Goal: Task Accomplishment & Management: Use online tool/utility

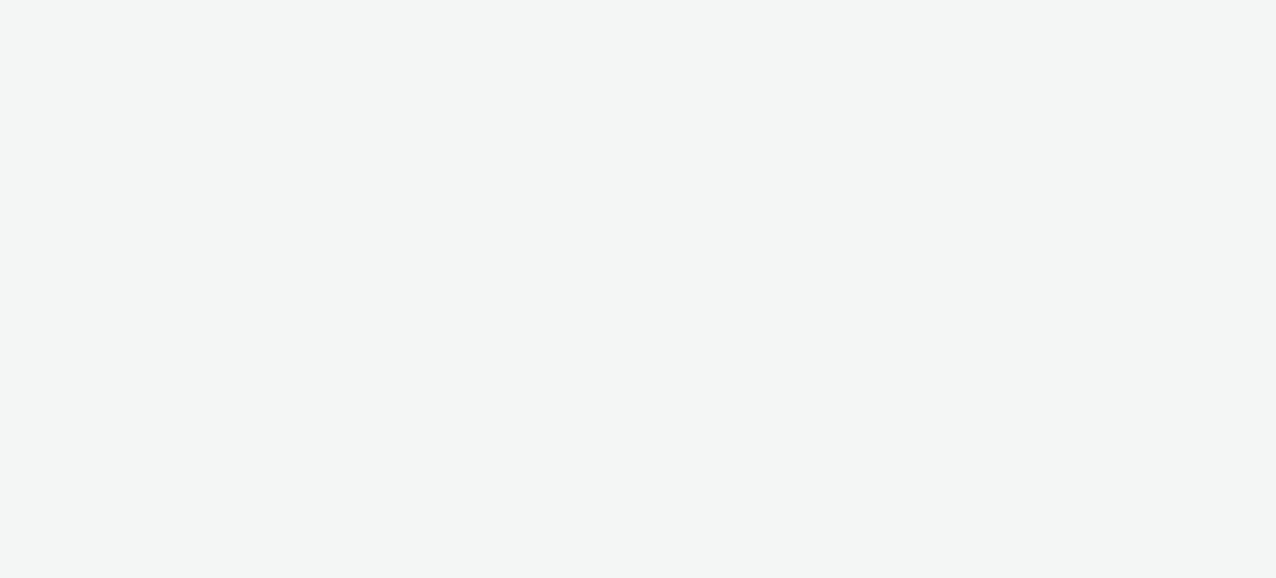
select select "47c37c18-910e-43a3-bb91-a2beb2847406"
select select "b1b940d3-d05b-48b5-821e-f328c33b988b"
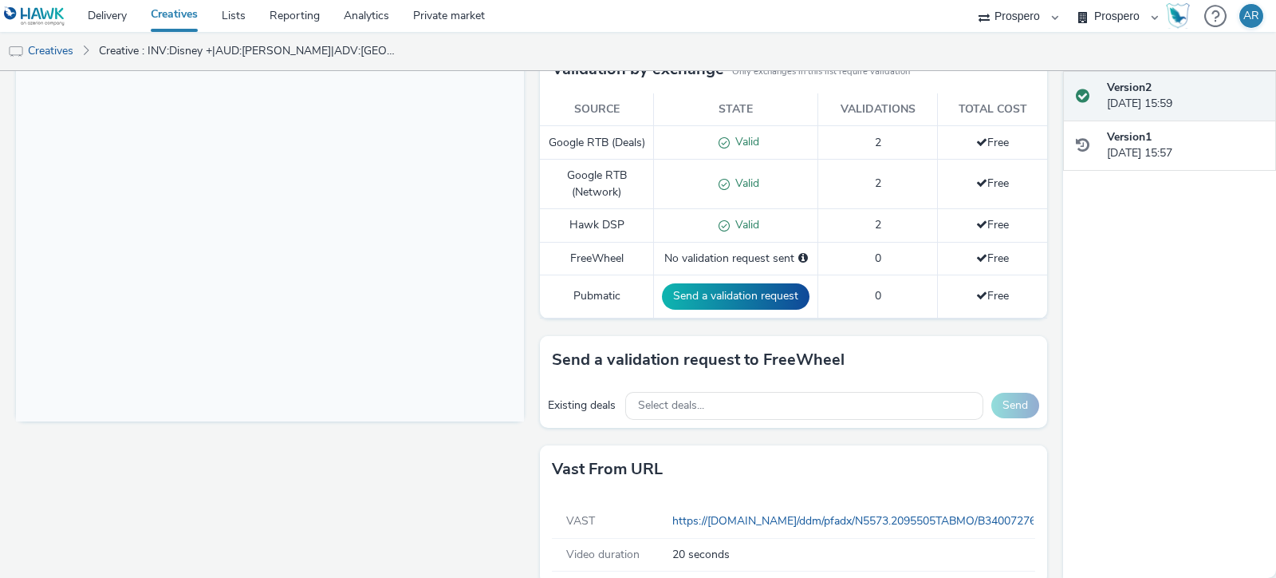
scroll to position [459, 0]
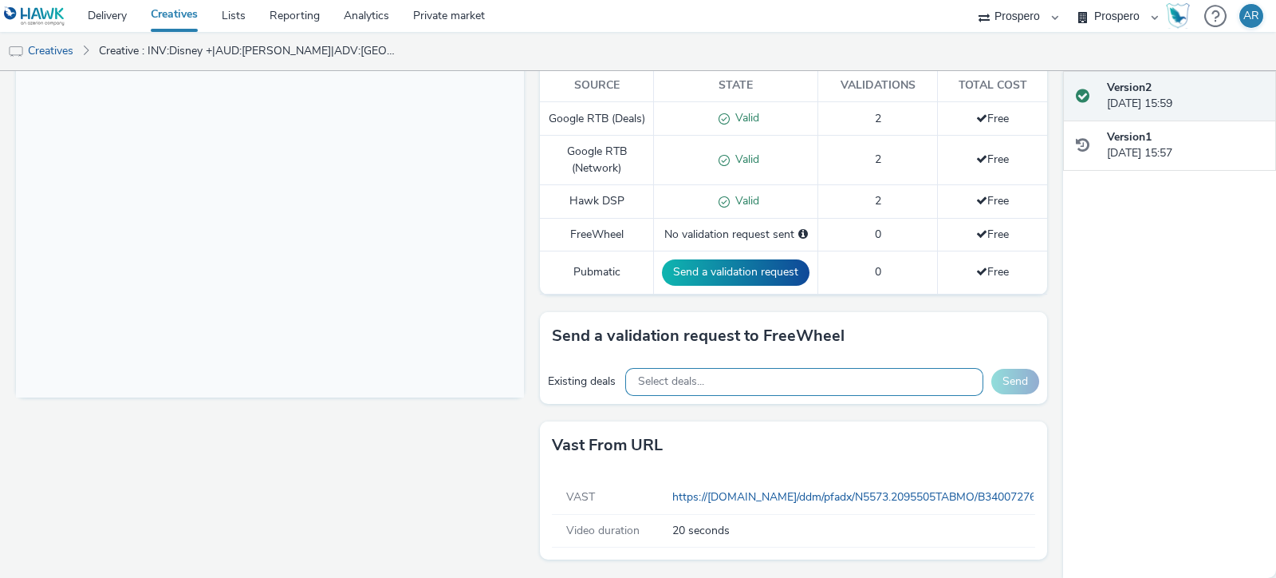
click at [655, 378] on span "Select deals..." at bounding box center [671, 382] width 66 height 14
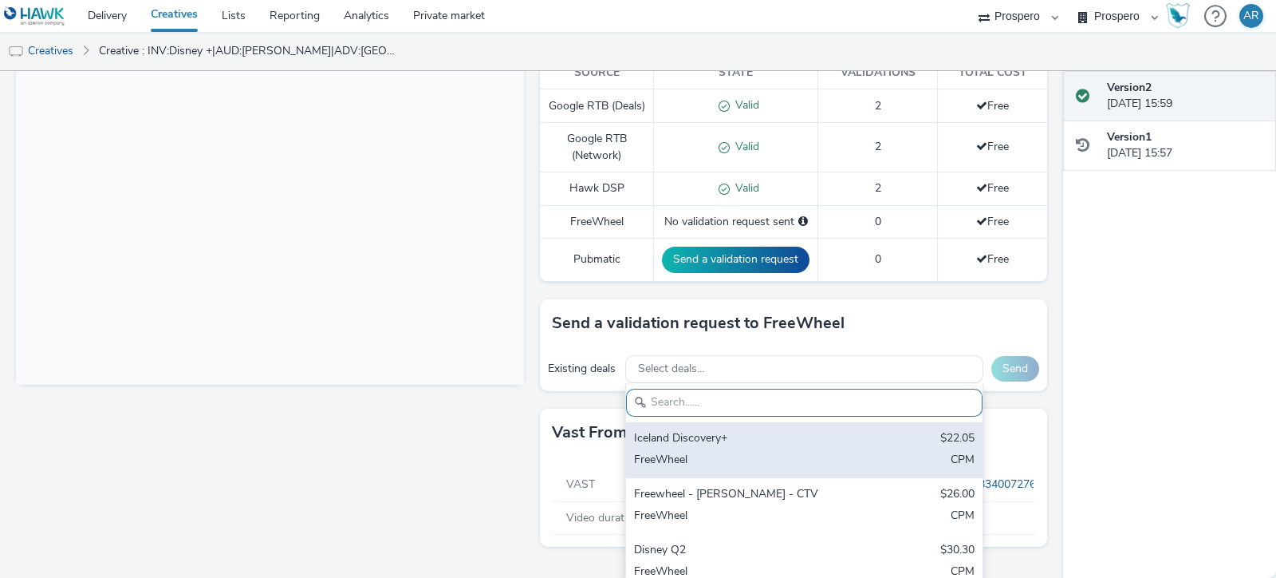
scroll to position [507, 0]
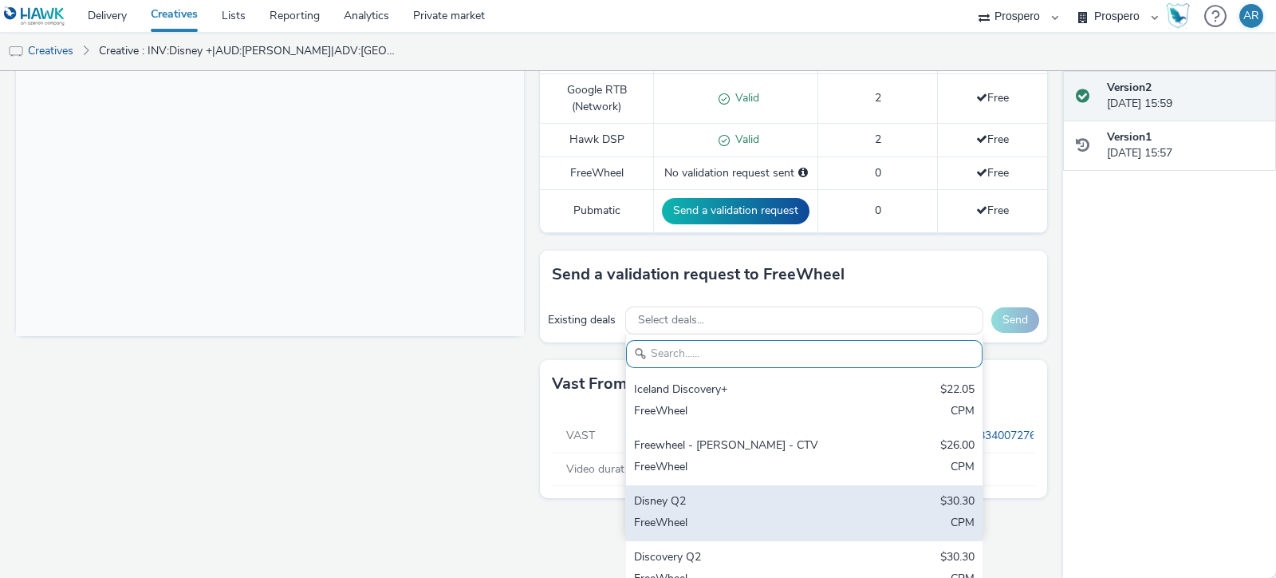
click at [674, 531] on div "FreeWheel" at bounding box center [746, 524] width 224 height 18
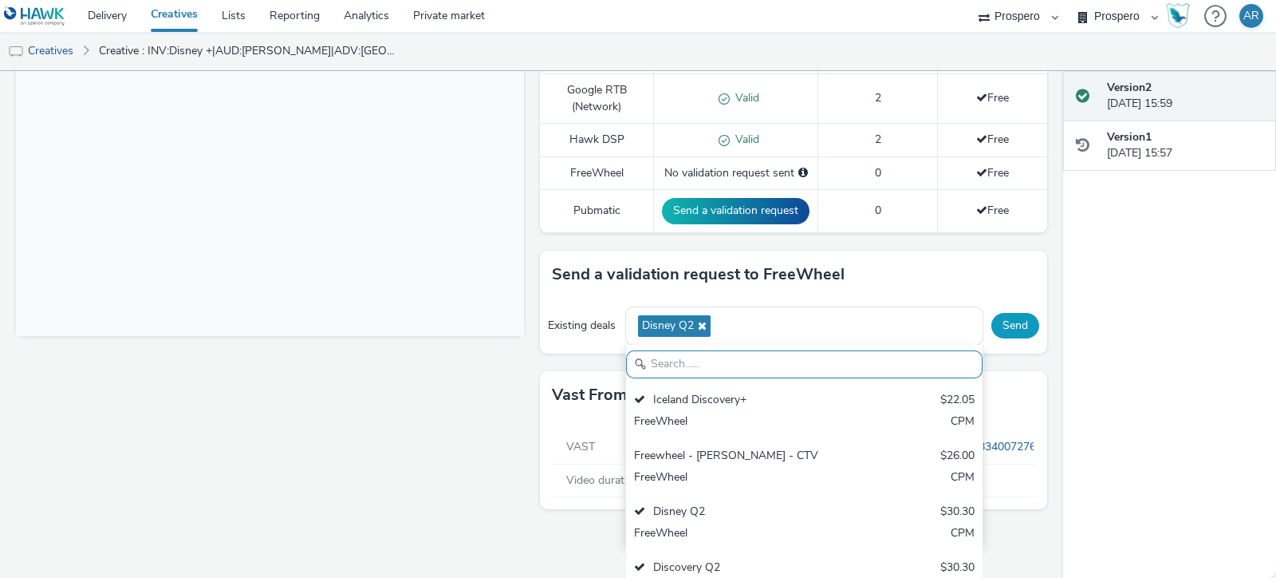
click at [1000, 333] on div "Send a validation request to FreeWheel Existing deals Disney Q2 [GEOGRAPHIC_DAT…" at bounding box center [794, 301] width 508 height 103
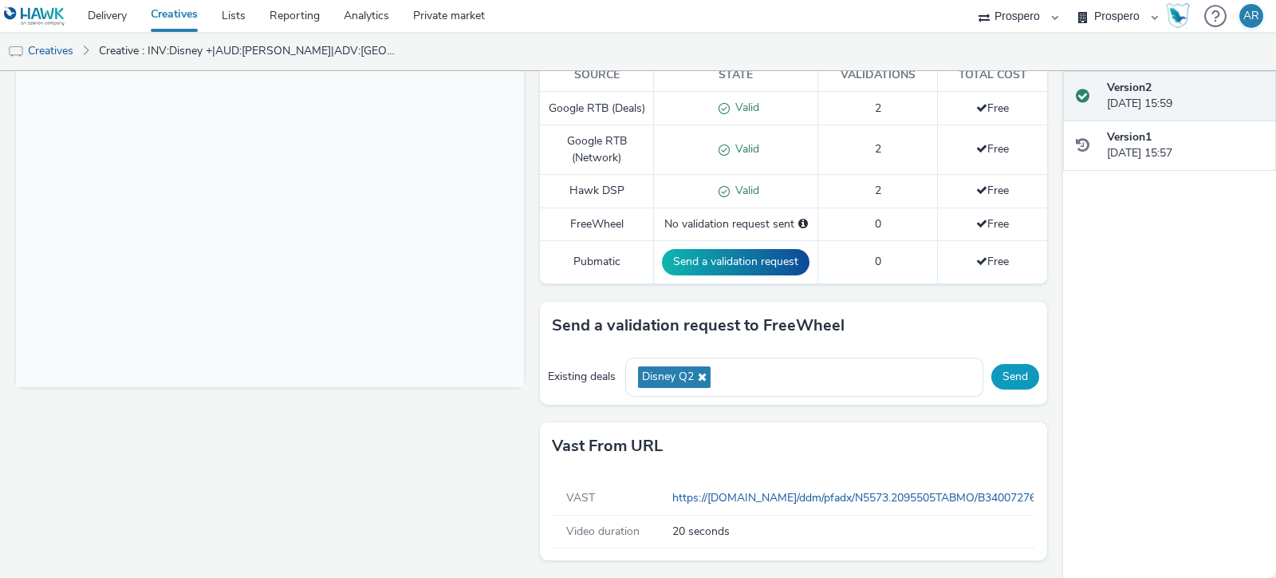
click at [993, 377] on button "Send" at bounding box center [1016, 377] width 48 height 26
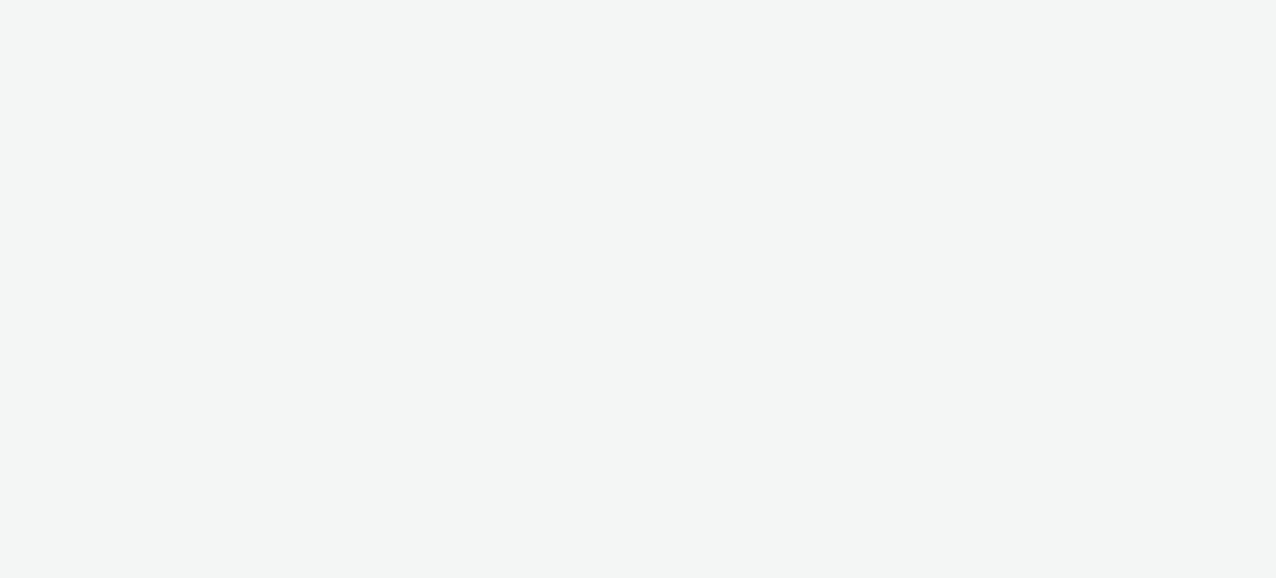
select select "47c37c18-910e-43a3-bb91-a2beb2847406"
select select "b1b940d3-d05b-48b5-821e-f328c33b988b"
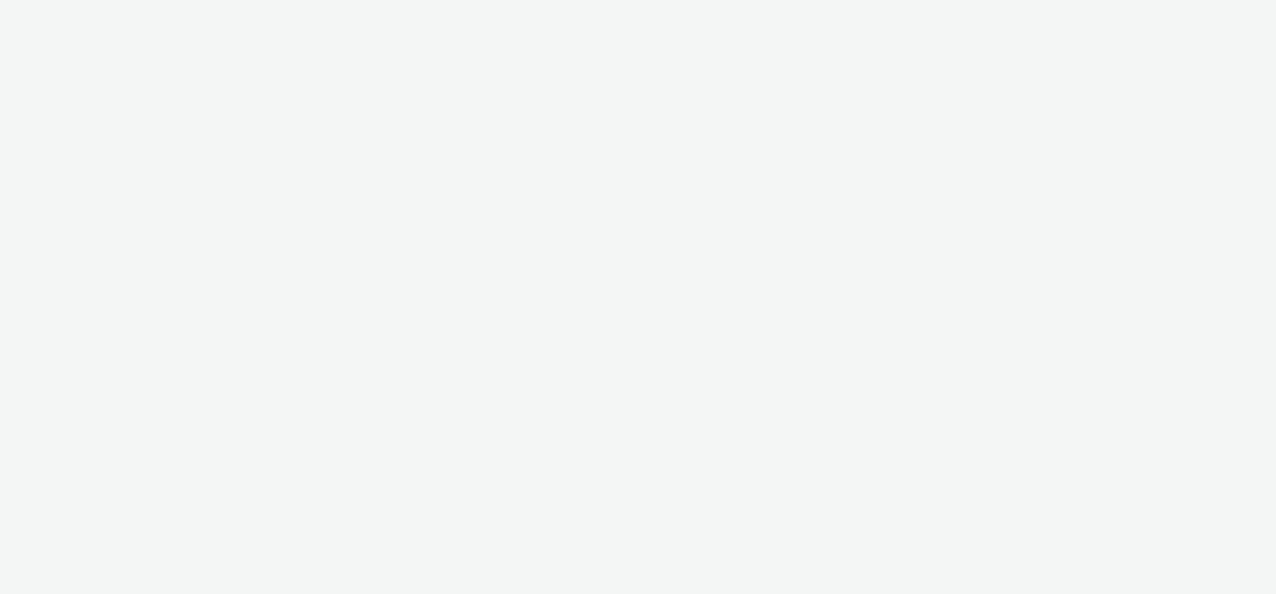
select select "47c37c18-910e-43a3-bb91-a2beb2847406"
select select "b1b940d3-d05b-48b5-821e-f328c33b988b"
select select "47c37c18-910e-43a3-bb91-a2beb2847406"
select select "b1b940d3-d05b-48b5-821e-f328c33b988b"
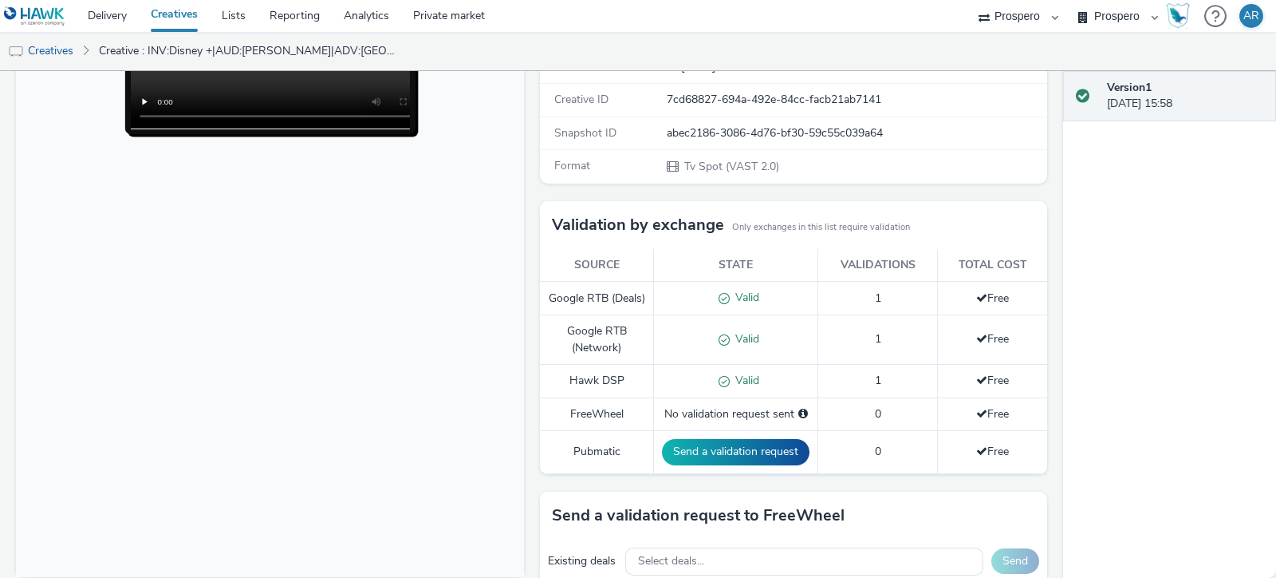
scroll to position [459, 0]
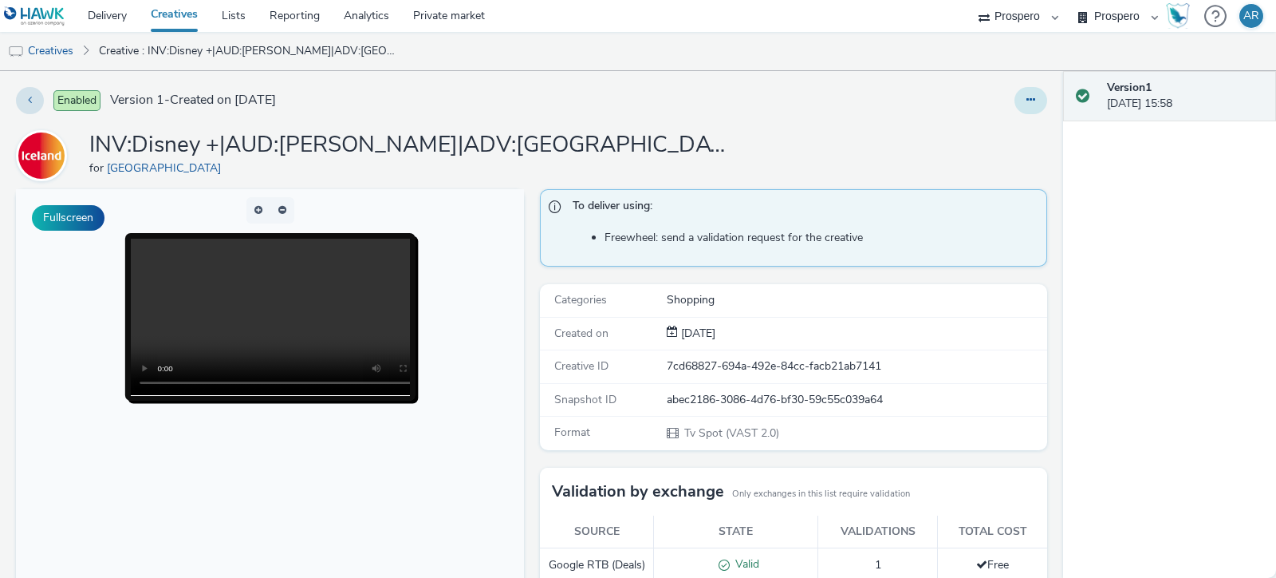
click at [1027, 101] on icon at bounding box center [1031, 99] width 9 height 11
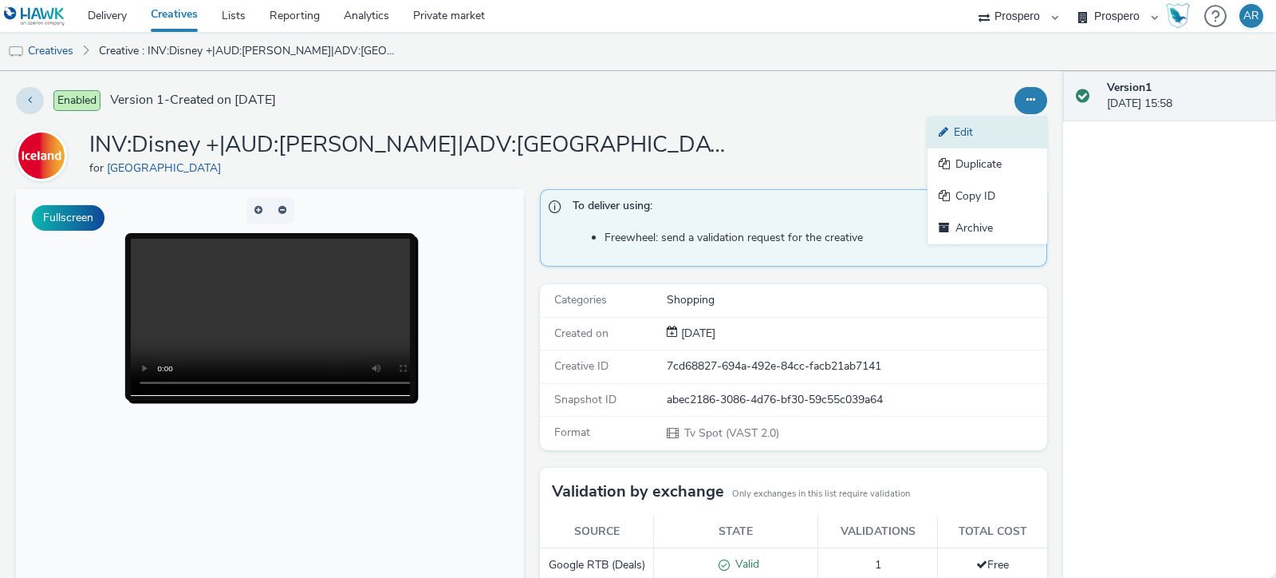
click at [991, 129] on link "Edit" at bounding box center [988, 132] width 120 height 32
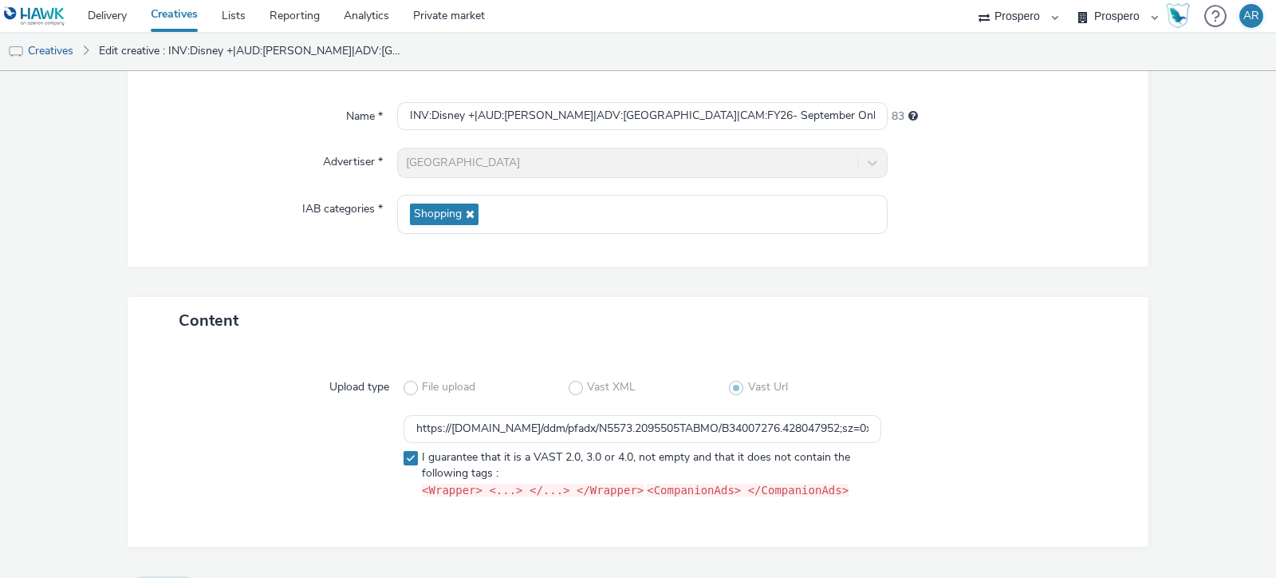
scroll to position [168, 0]
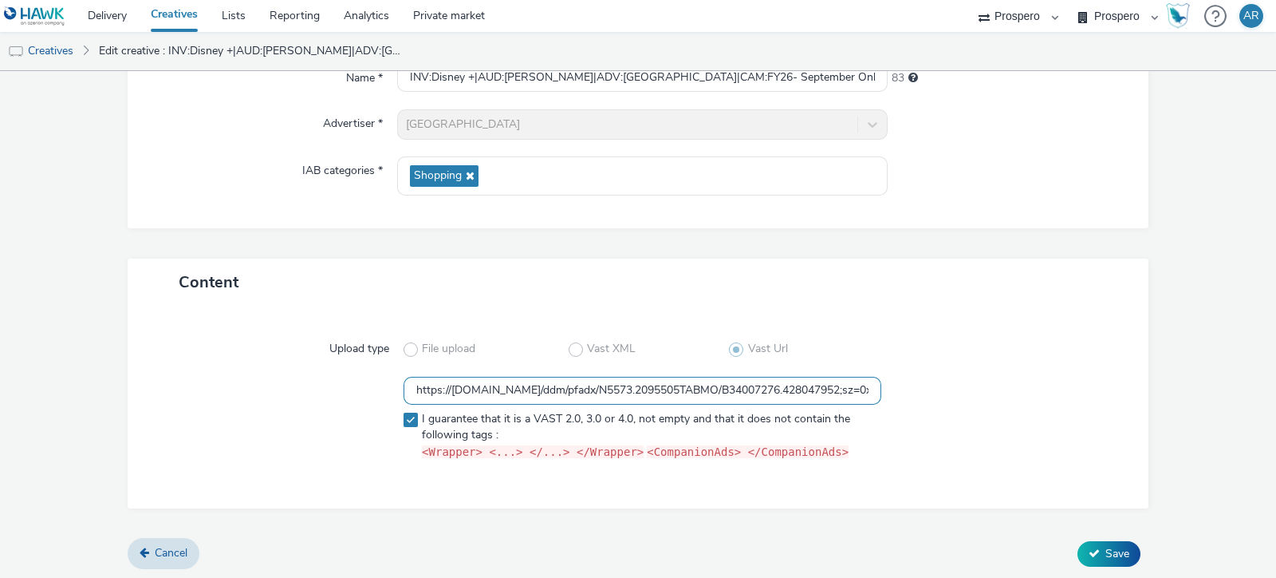
click at [731, 395] on input "https://ad.doubleclick.net/ddm/pfadx/N5573.2095505TABMO/B34007276.428047952;sz=…" at bounding box center [643, 391] width 478 height 28
click at [624, 380] on input "https://ad.doubleclick.net/ddm/pfadx/N5573.2095505TABMO/B34007276.428047952;sz=…" at bounding box center [643, 391] width 478 height 28
click at [667, 385] on input "https://ad.doubleclick.net/ddm/pfadx/N5573.2095505TABMO/B34007276.428047952;sz=…" at bounding box center [643, 391] width 478 height 28
